Goal: Information Seeking & Learning: Check status

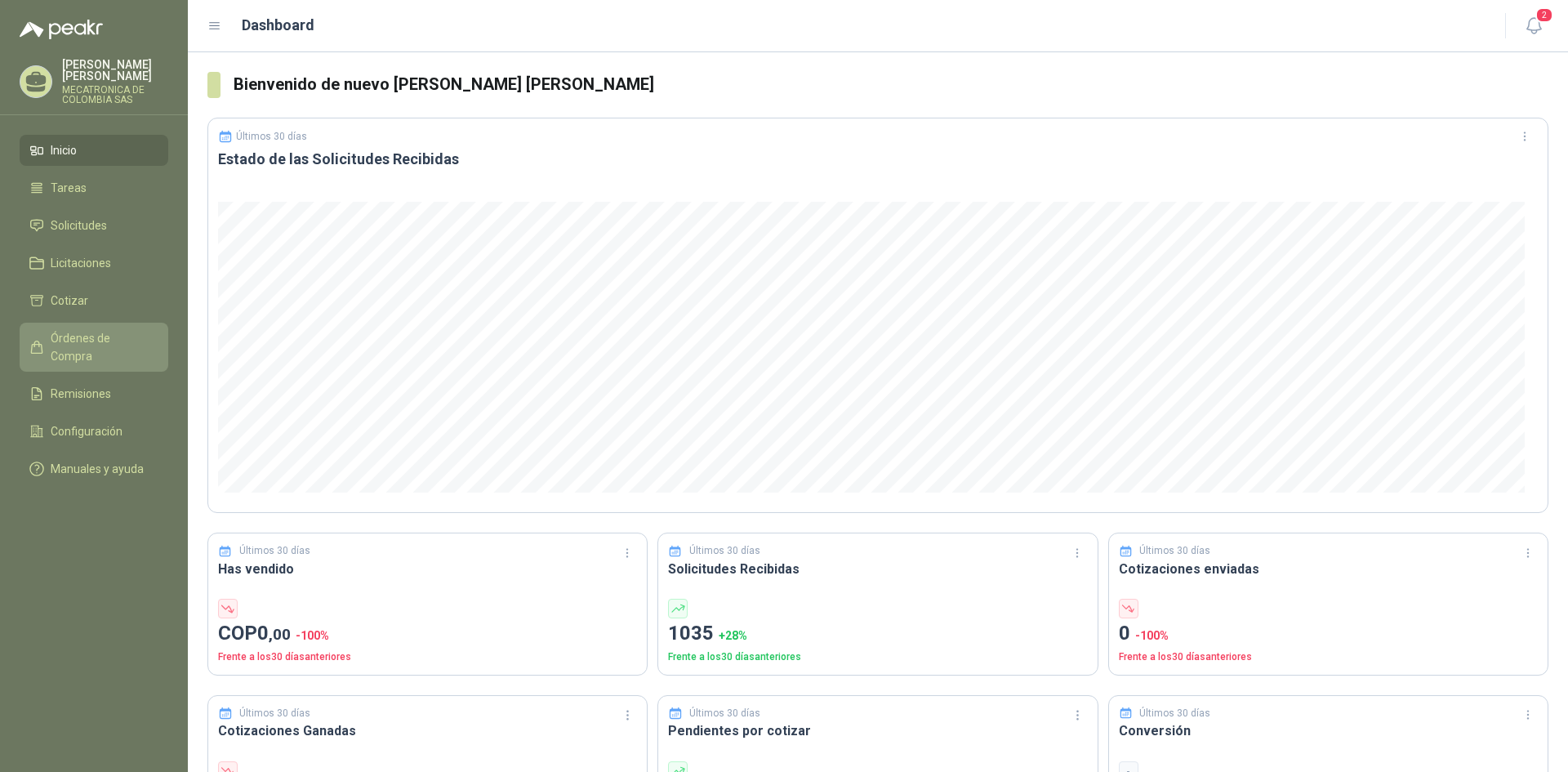
click at [97, 333] on span "Órdenes de Compra" at bounding box center [102, 347] width 102 height 36
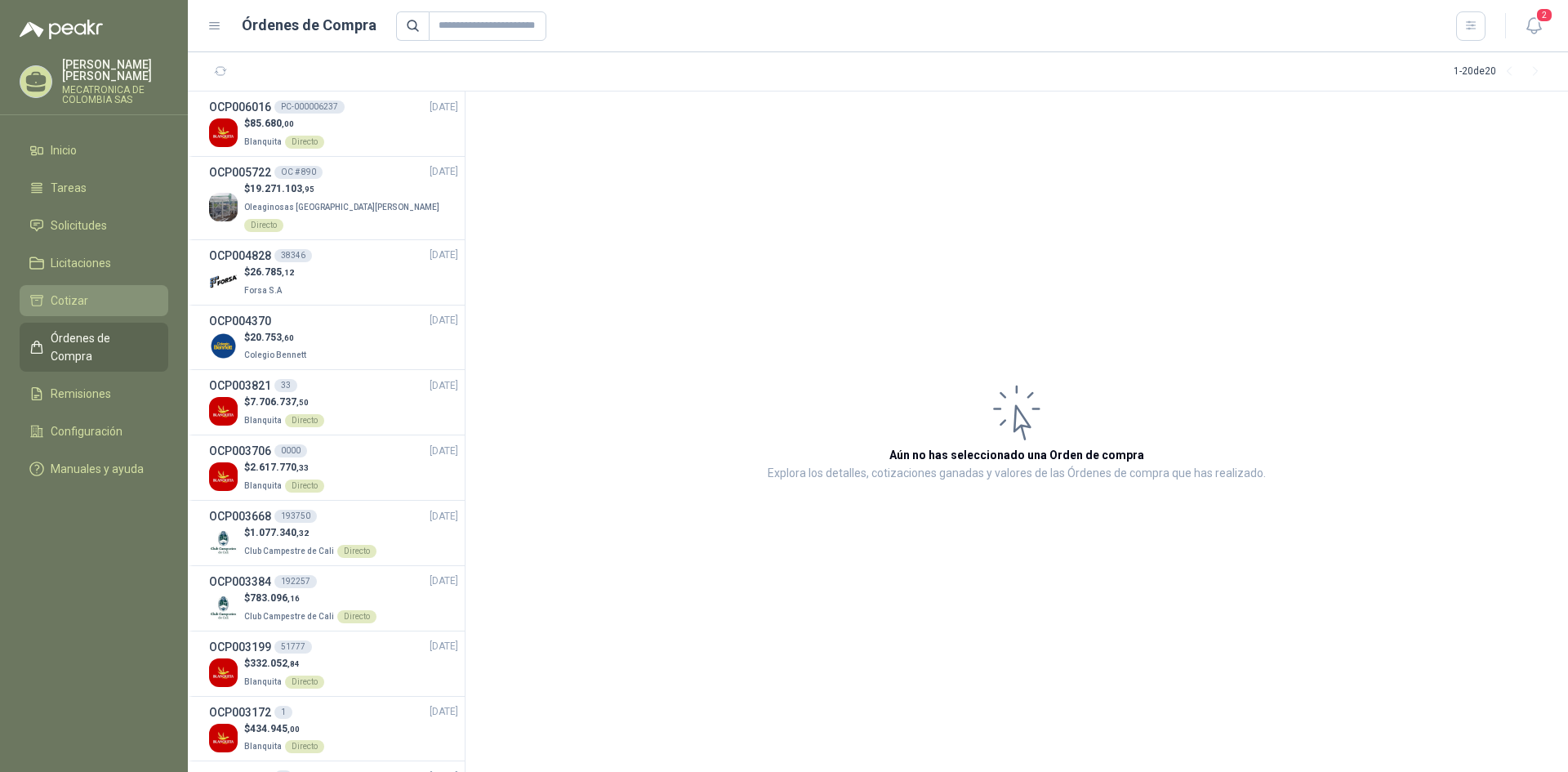
click at [76, 300] on span "Cotizar" at bounding box center [70, 300] width 38 height 18
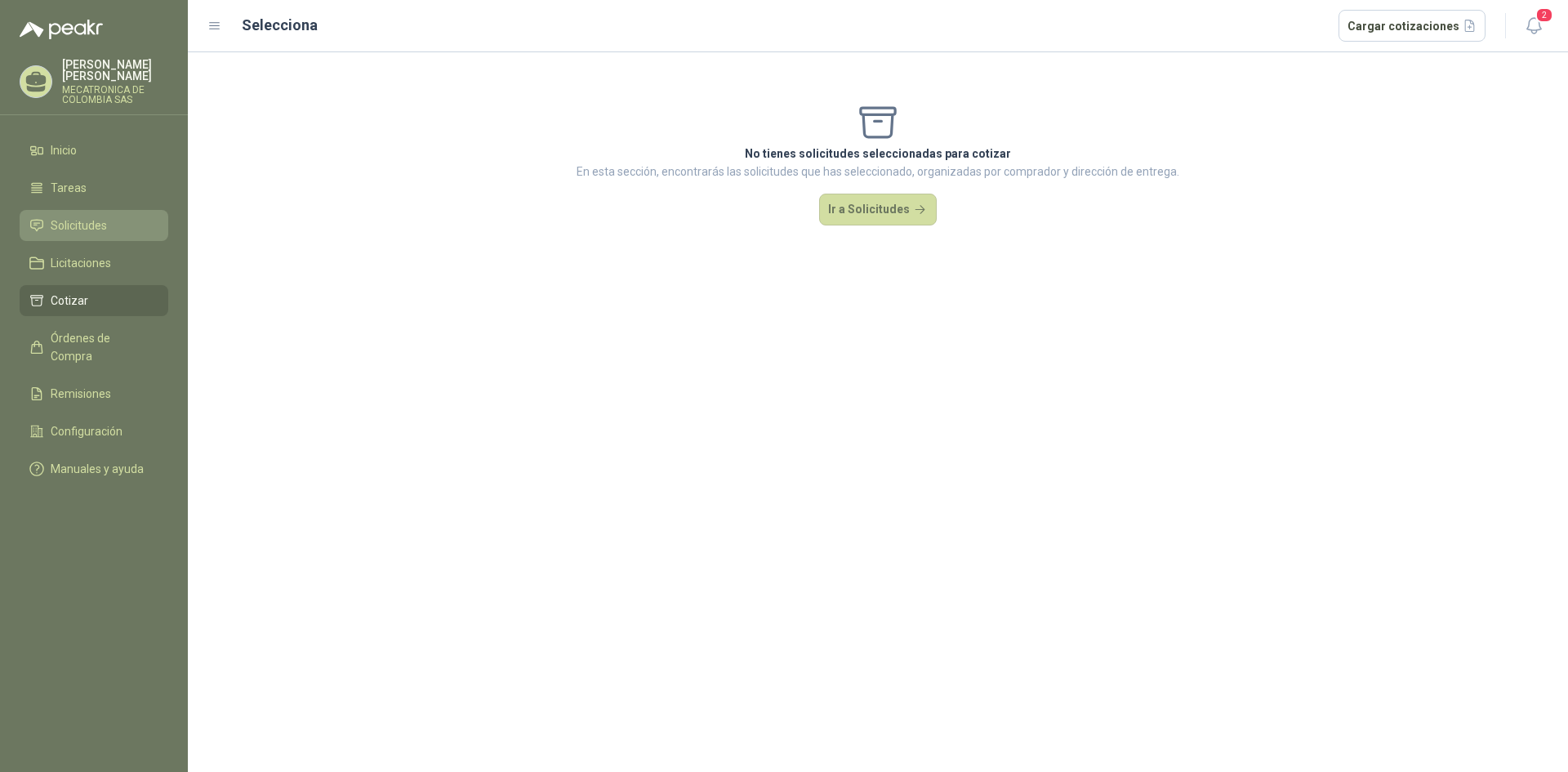
click at [95, 228] on span "Solicitudes" at bounding box center [79, 225] width 56 height 18
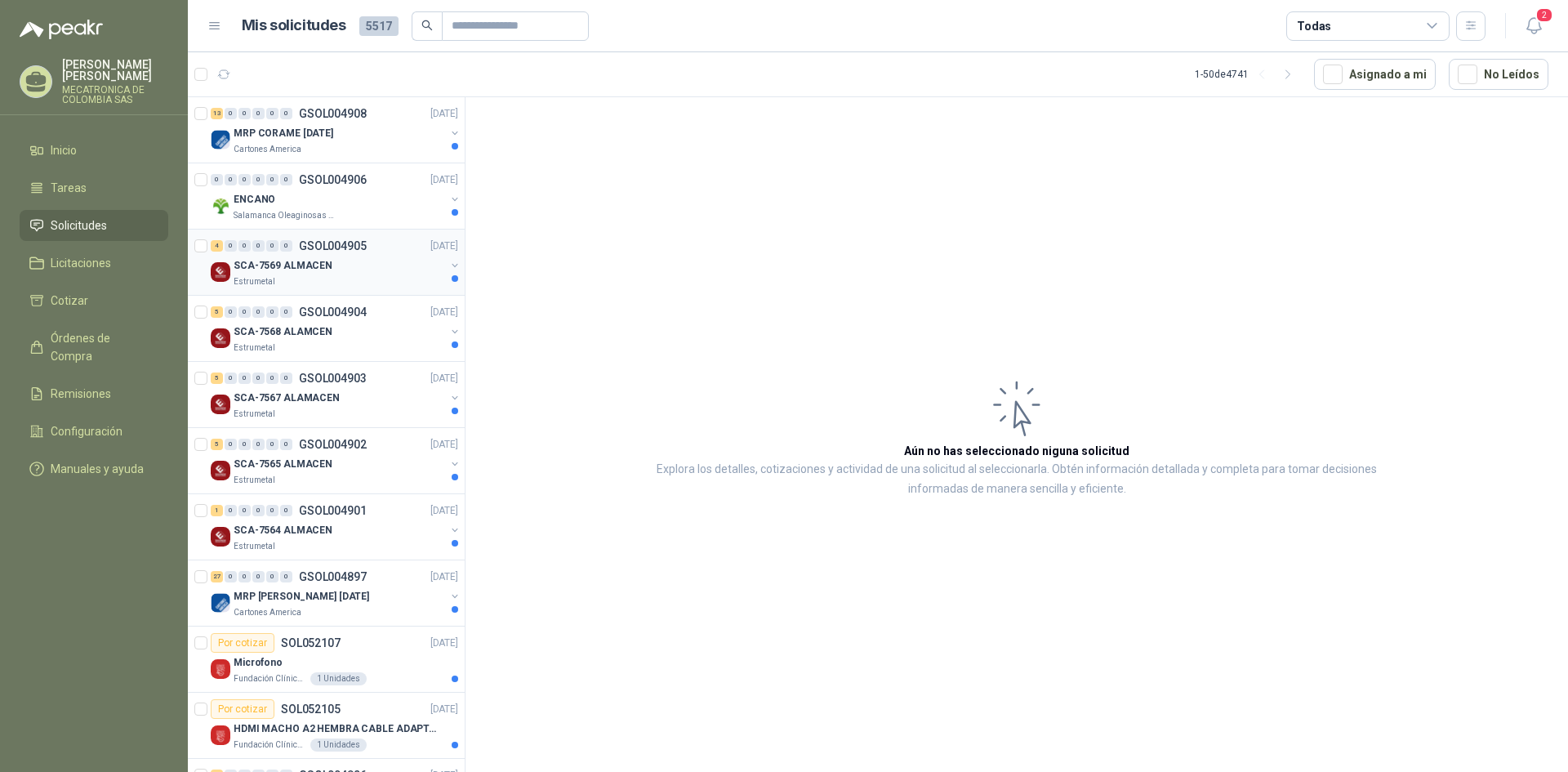
click at [359, 265] on div "SCA-7569 ALMACEN" at bounding box center [339, 265] width 211 height 20
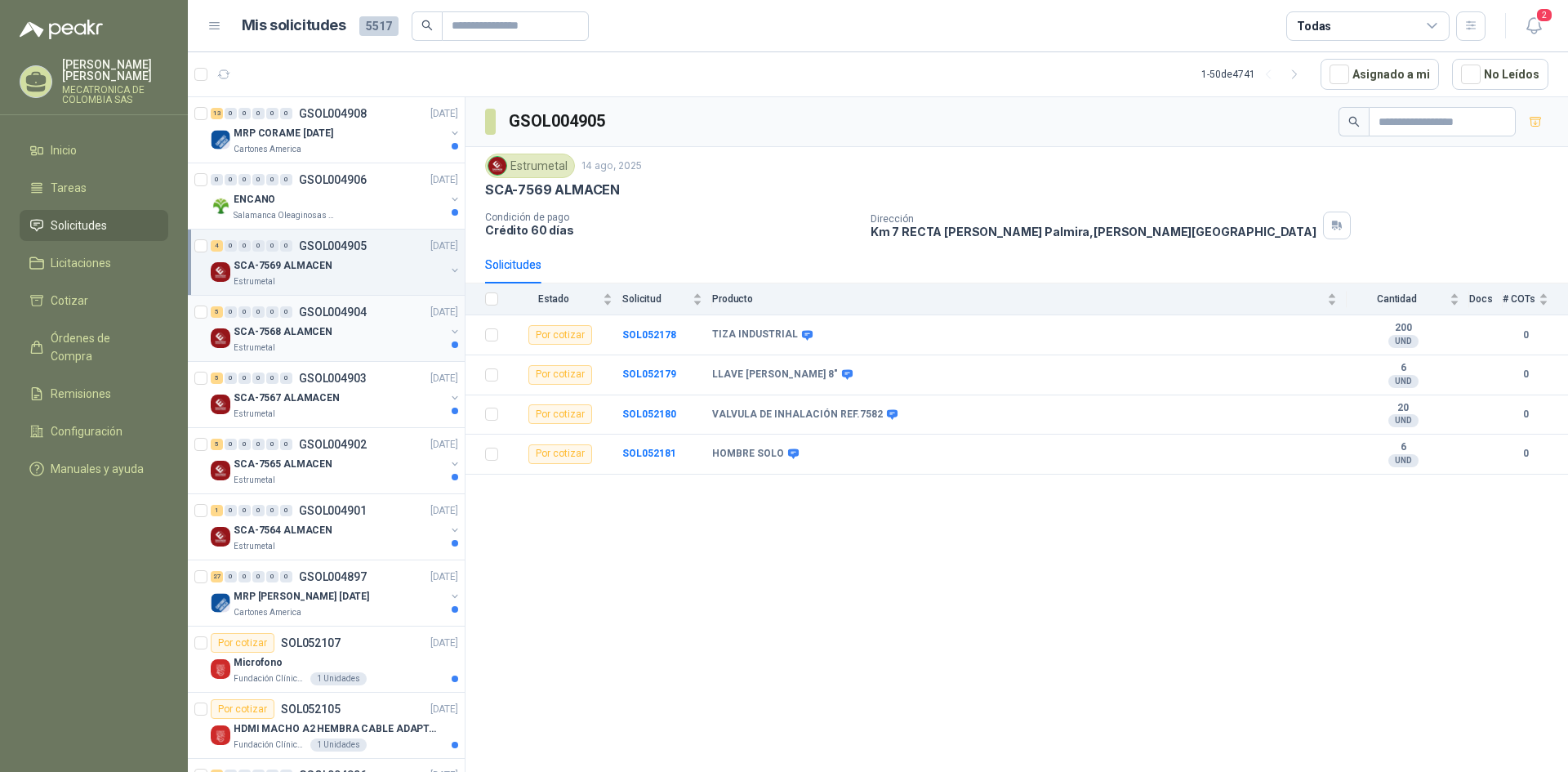
click at [347, 322] on div "SCA-7568 ALAMCEN" at bounding box center [339, 332] width 211 height 20
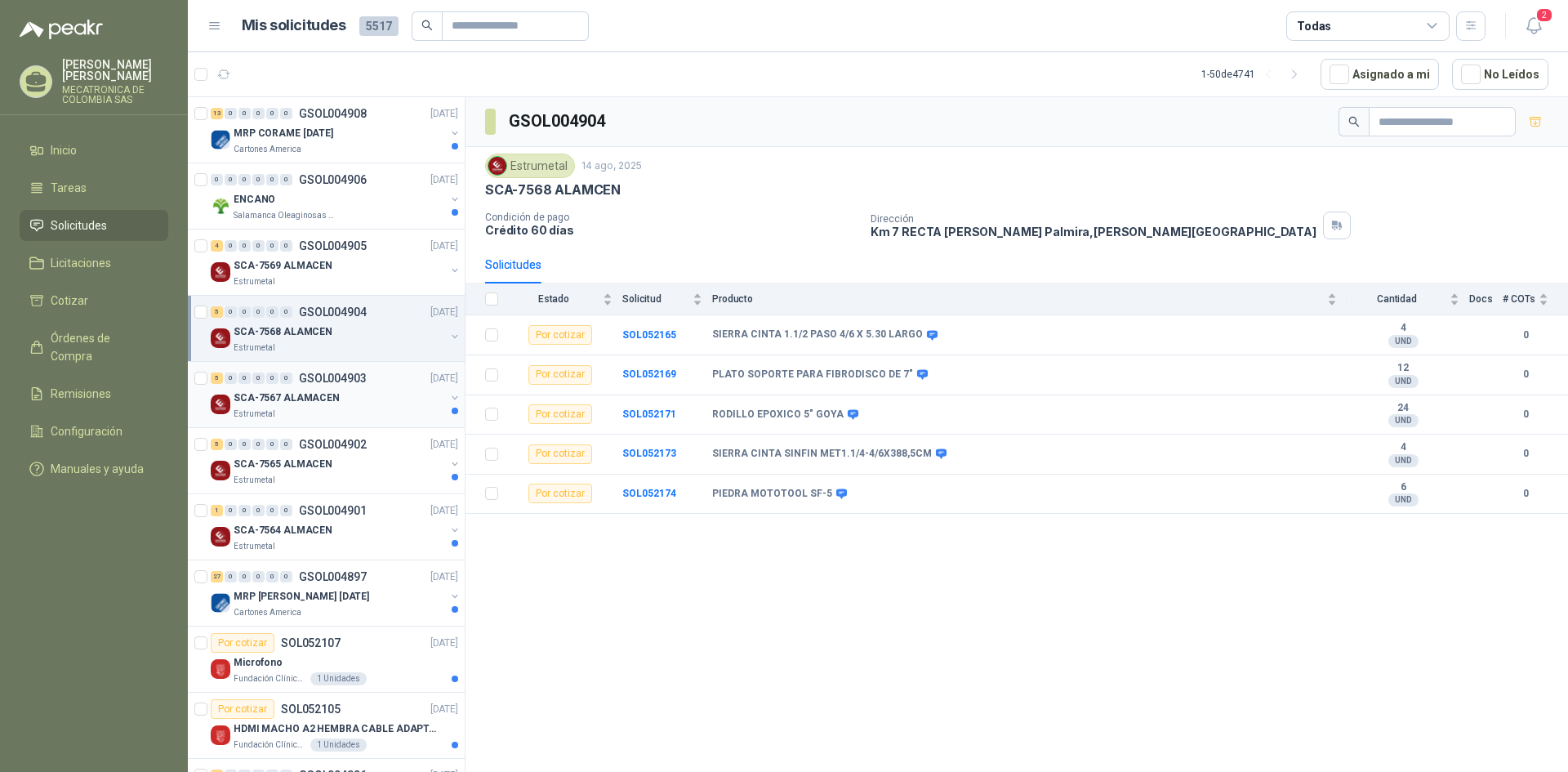
click at [377, 415] on div "Estrumetal" at bounding box center [339, 414] width 211 height 13
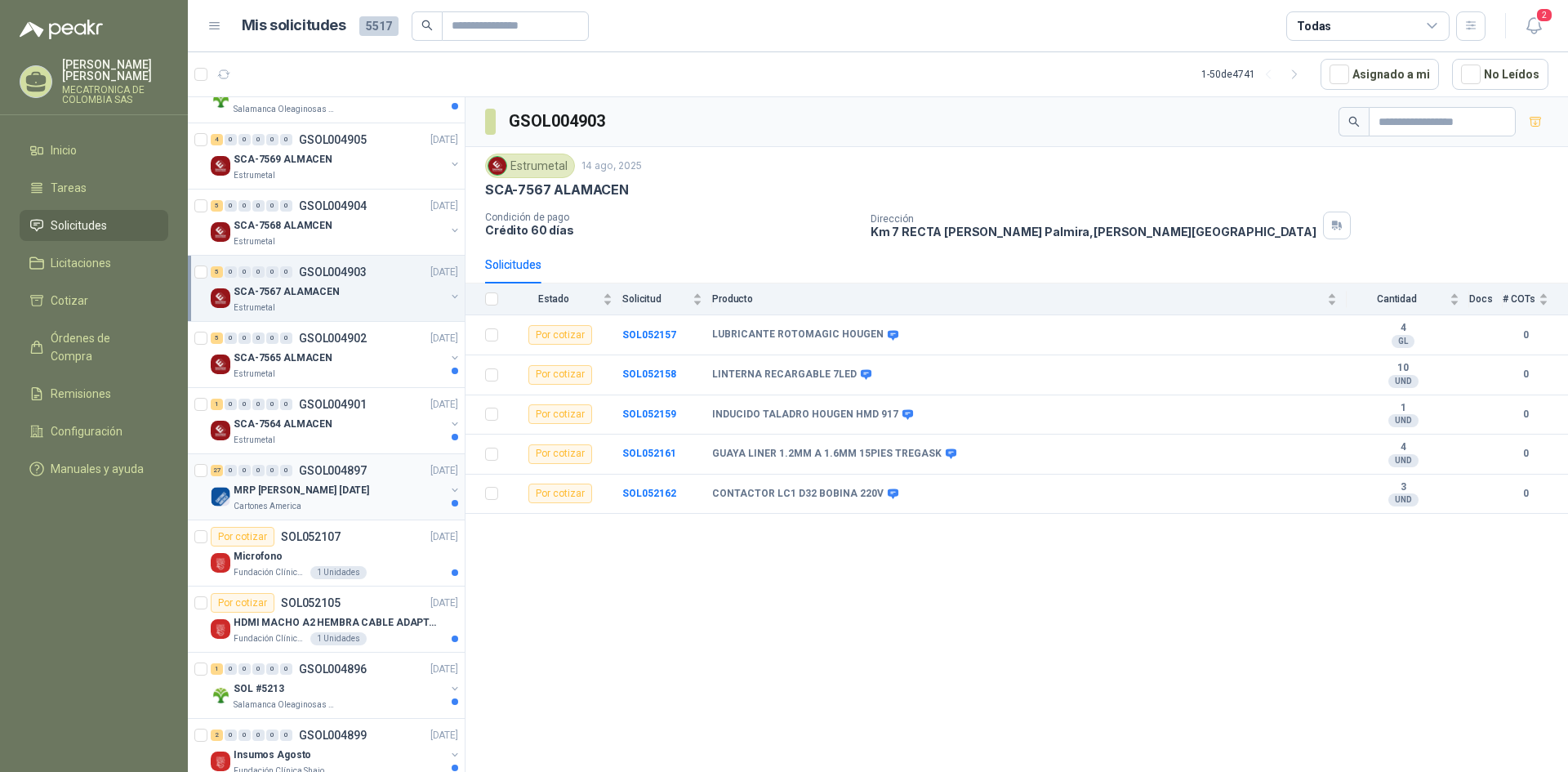
scroll to position [164, 0]
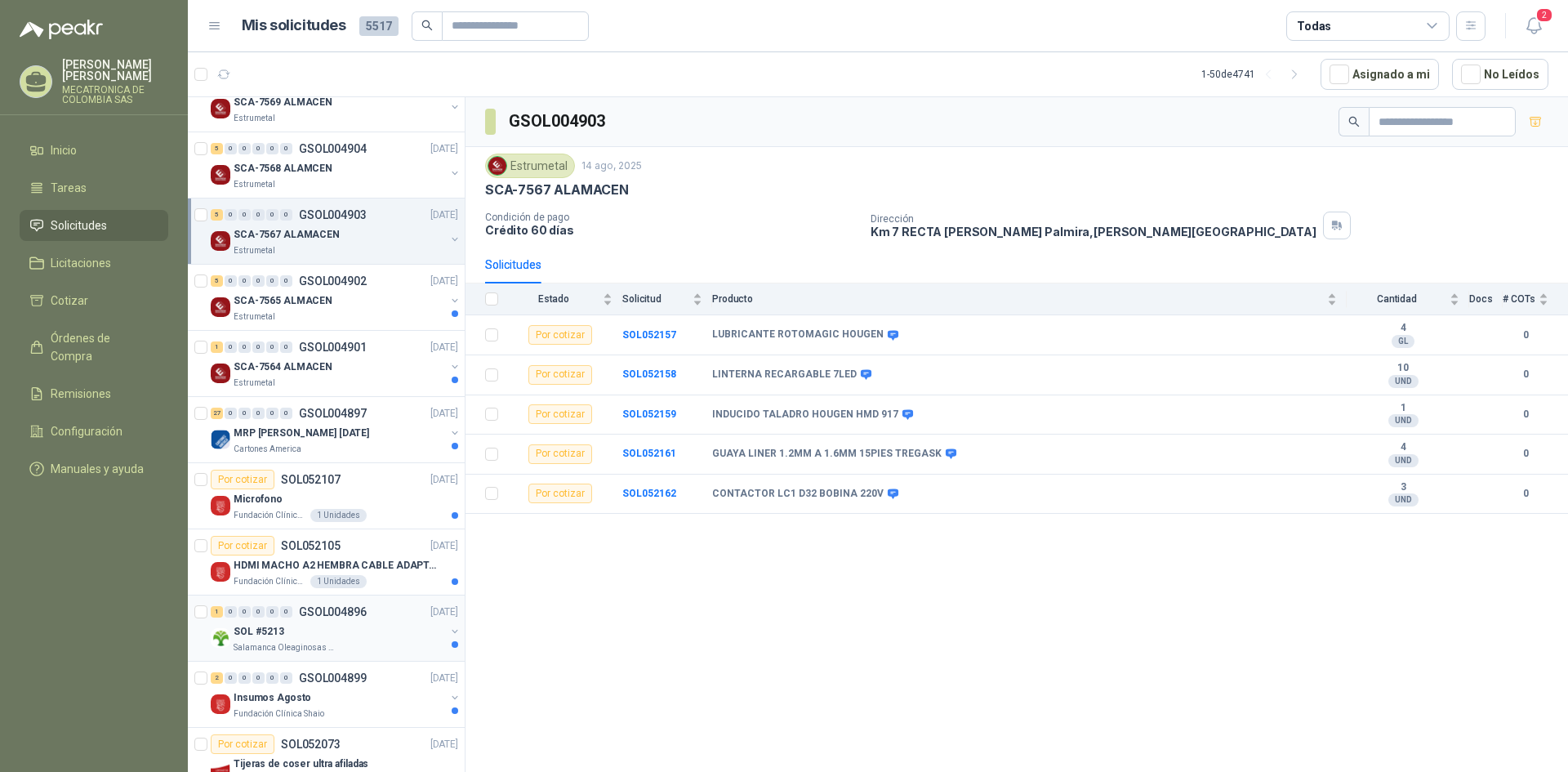
click at [381, 643] on div "Salamanca Oleaginosas SAS" at bounding box center [339, 648] width 211 height 13
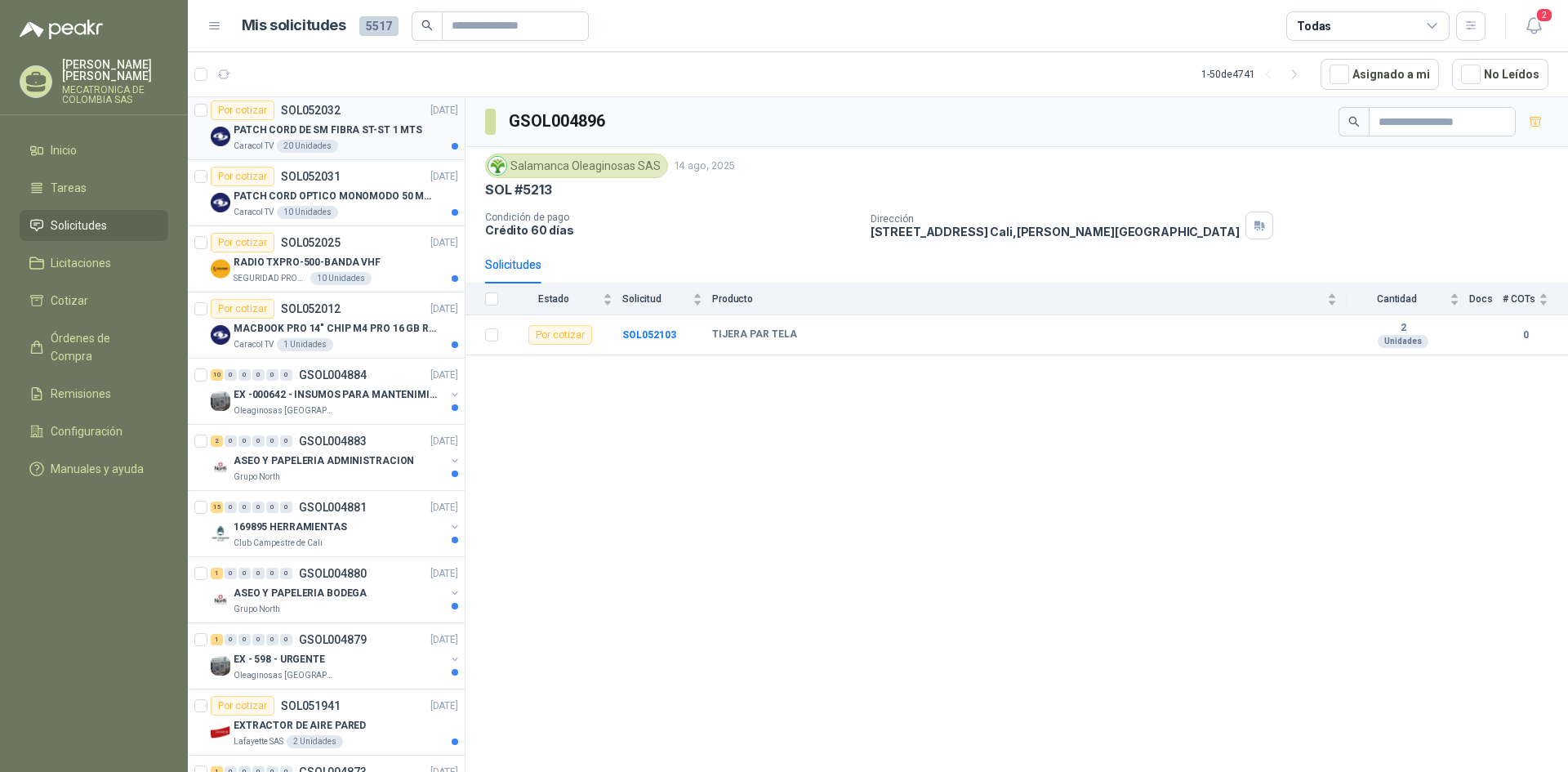
scroll to position [1470, 0]
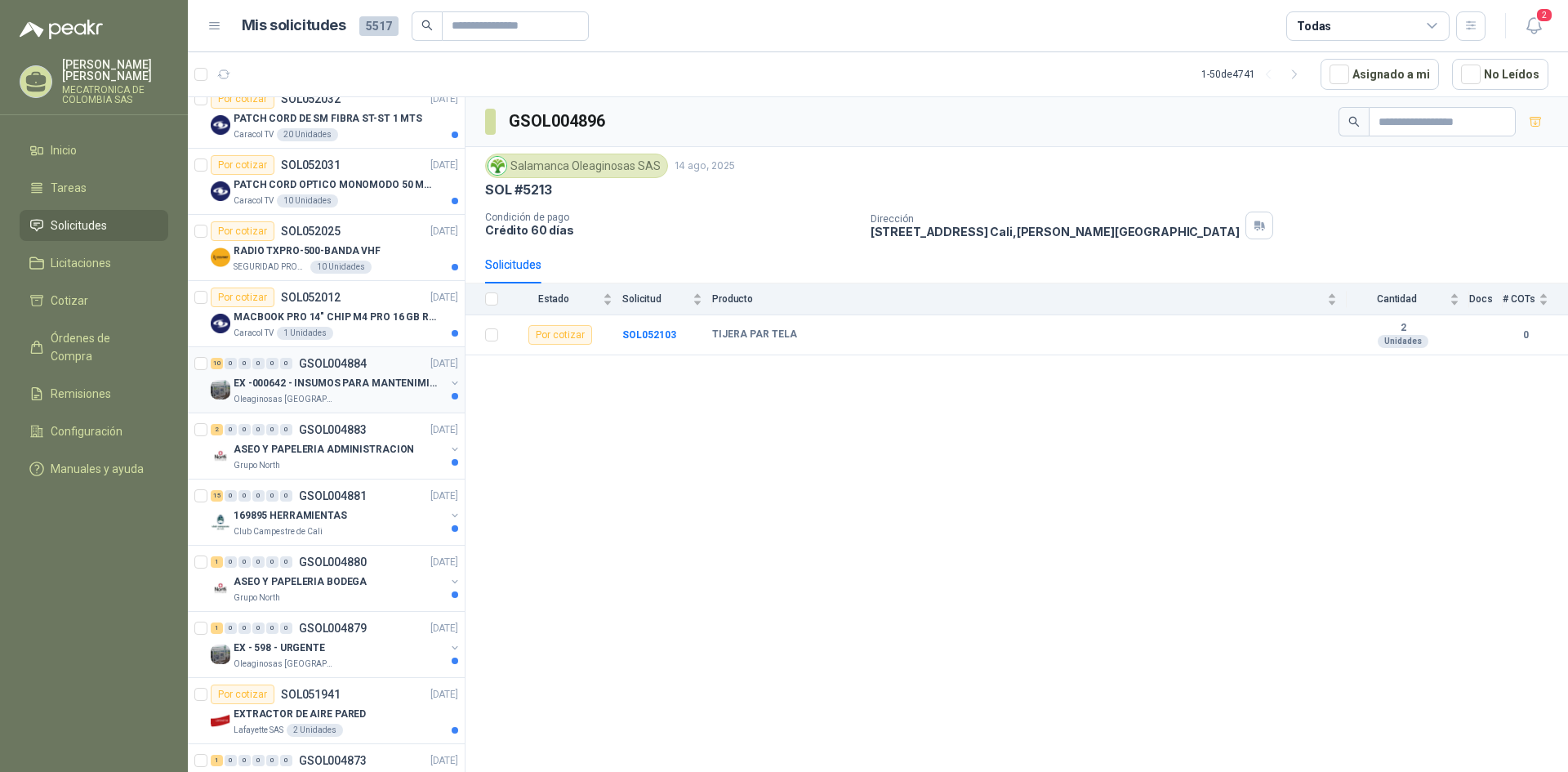
click at [320, 393] on p "Oleaginosas [GEOGRAPHIC_DATA][PERSON_NAME]" at bounding box center [285, 400] width 103 height 13
